Goal: Book appointment/travel/reservation

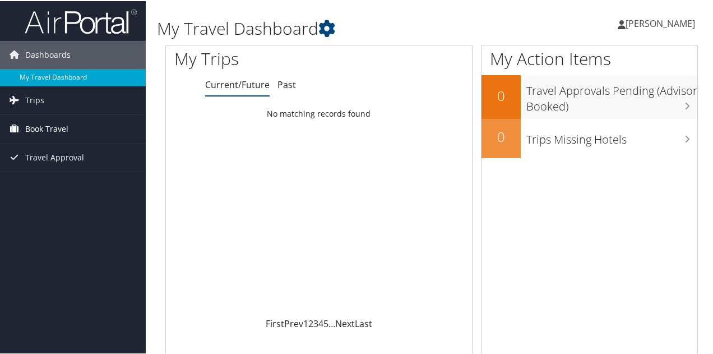
click at [64, 126] on span "Book Travel" at bounding box center [46, 128] width 43 height 28
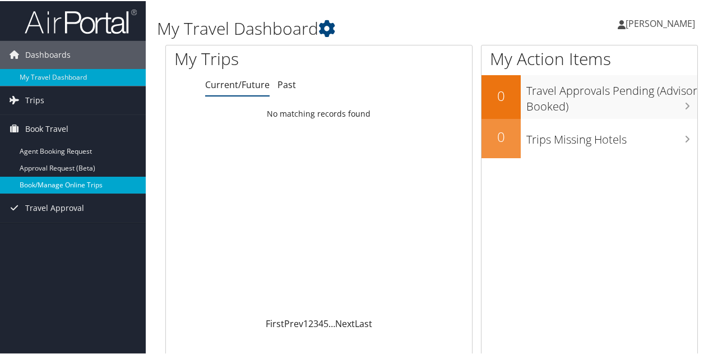
click at [67, 185] on link "Book/Manage Online Trips" at bounding box center [73, 183] width 146 height 17
